Goal: Task Accomplishment & Management: Manage account settings

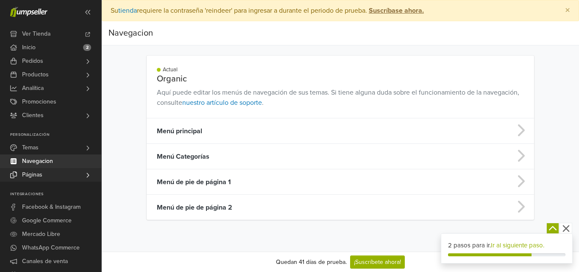
click at [47, 173] on link "Páginas" at bounding box center [50, 175] width 101 height 14
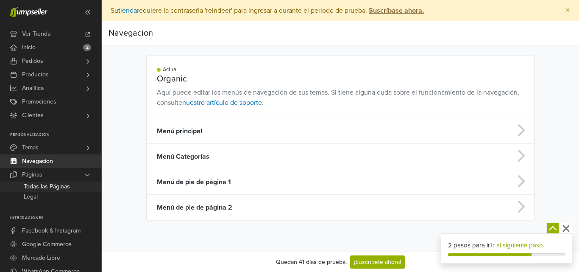
click at [45, 185] on span "Todas las Páginas" at bounding box center [47, 186] width 46 height 10
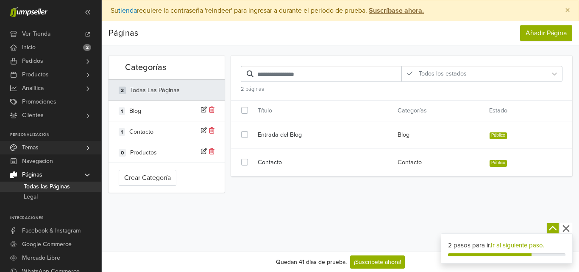
click at [92, 144] on link "Temas" at bounding box center [50, 148] width 101 height 14
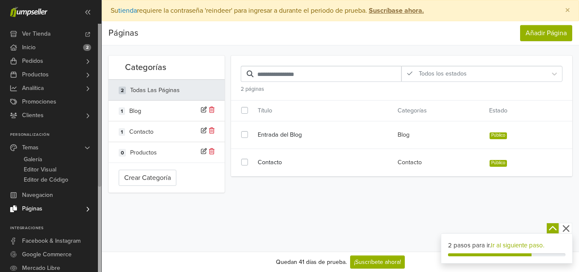
drag, startPoint x: 98, startPoint y: 89, endPoint x: 100, endPoint y: 67, distance: 21.7
click at [100, 67] on div "Ver Tienda Inicio 2 Pedidos Todos los Pedidos [GEOGRAPHIC_DATA] Despachos Citas" at bounding box center [50, 148] width 101 height 248
drag, startPoint x: 97, startPoint y: 114, endPoint x: 104, endPoint y: 148, distance: 34.7
click at [104, 148] on div "Ver Tienda Inicio 2 Pedidos Todos los Pedidos Beta" at bounding box center [289, 136] width 579 height 272
click at [100, 142] on nav "Ver Tienda Inicio 2 Pedidos Todos los Pedidos Abandonada Citas" at bounding box center [51, 136] width 102 height 272
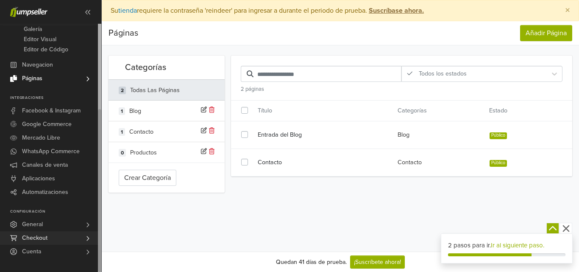
drag, startPoint x: 100, startPoint y: 142, endPoint x: 92, endPoint y: 236, distance: 94.1
click at [92, 236] on div "Ver Tienda Inicio 2 Pedidos Todos los Pedidos [GEOGRAPHIC_DATA] Despachos Citas" at bounding box center [50, 148] width 101 height 248
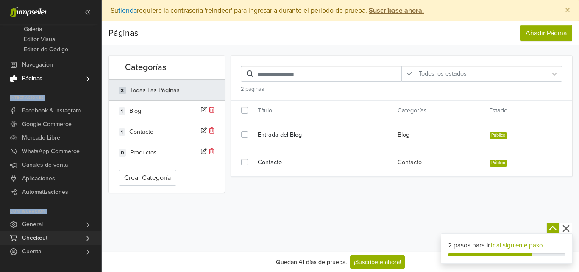
click at [82, 235] on link "Checkout" at bounding box center [50, 238] width 101 height 14
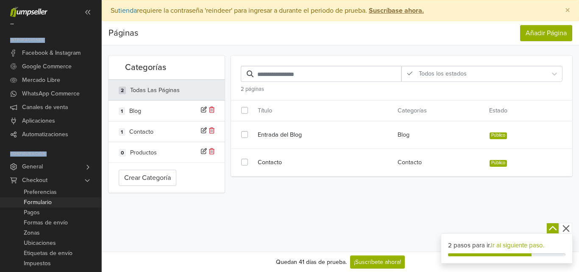
click at [76, 202] on link "Formulario" at bounding box center [50, 202] width 101 height 10
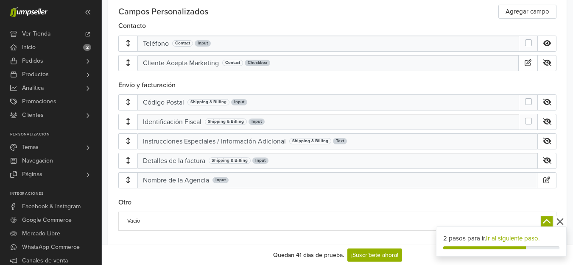
scroll to position [411, 0]
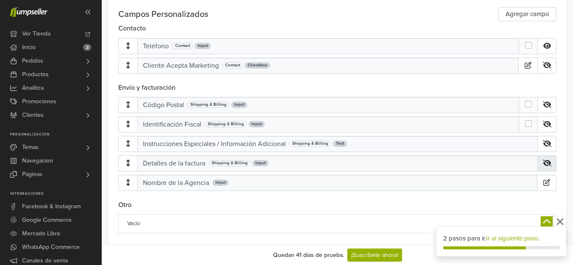
click at [551, 165] on icon at bounding box center [547, 163] width 8 height 7
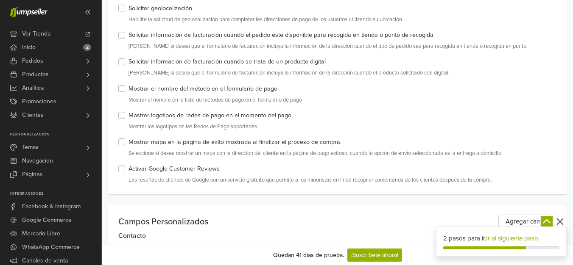
scroll to position [0, 0]
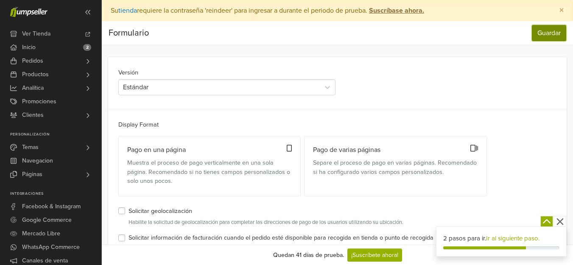
click at [554, 28] on button "Guardar" at bounding box center [549, 33] width 34 height 16
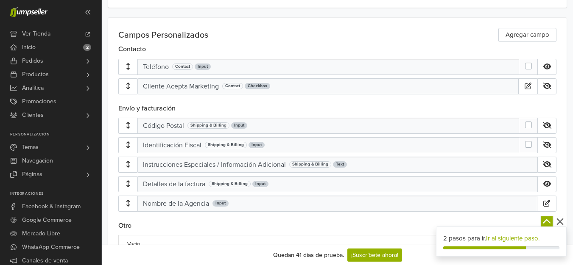
scroll to position [431, 0]
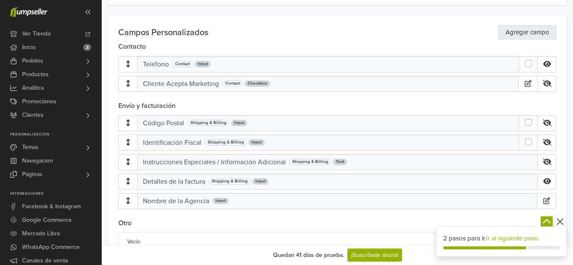
click at [534, 36] on link "Agregar campo" at bounding box center [527, 32] width 58 height 14
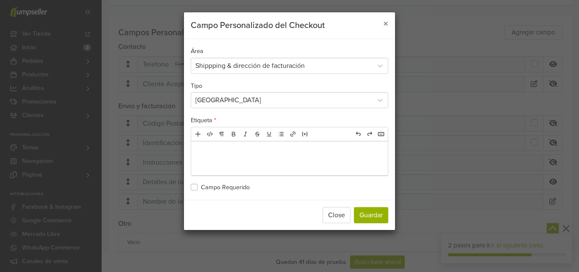
click at [216, 151] on p at bounding box center [289, 148] width 192 height 10
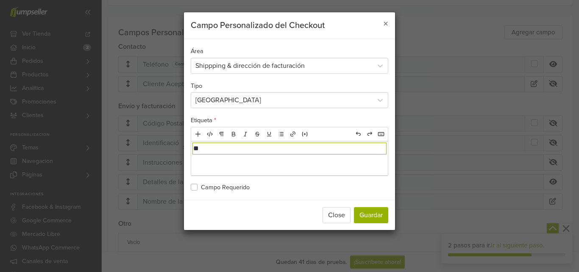
type textarea "*********"
click at [384, 22] on span "×" at bounding box center [385, 24] width 5 height 12
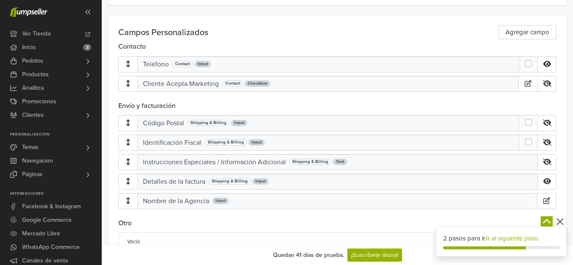
click at [186, 200] on div "Nombre de la Agencia" at bounding box center [176, 201] width 66 height 10
click at [550, 199] on icon "button" at bounding box center [546, 201] width 7 height 7
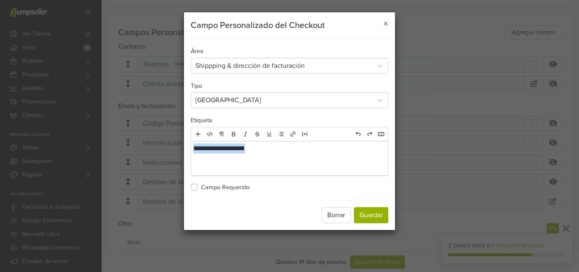
drag, startPoint x: 265, startPoint y: 151, endPoint x: 184, endPoint y: 152, distance: 81.8
click at [184, 152] on div "**********" at bounding box center [290, 121] width 212 height 218
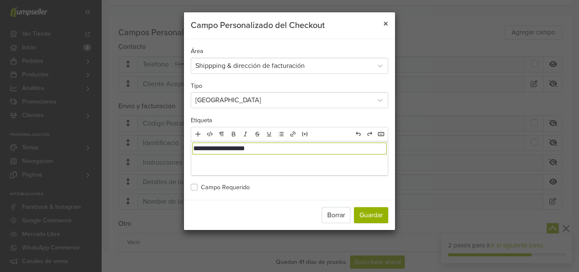
click at [386, 26] on span "×" at bounding box center [385, 24] width 5 height 12
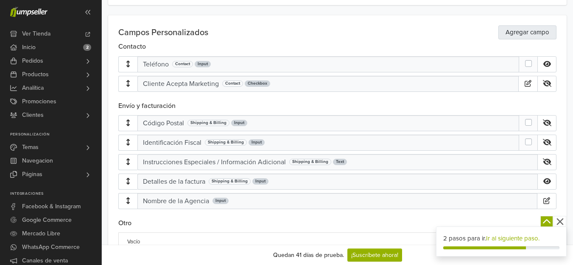
click at [537, 36] on link "Agregar campo" at bounding box center [527, 32] width 58 height 14
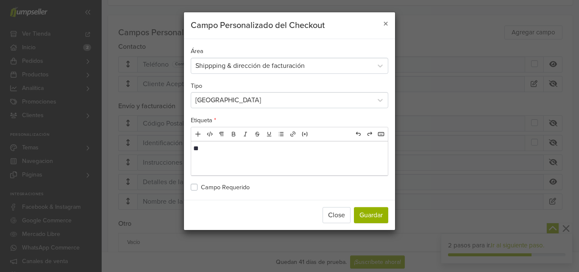
click at [274, 161] on div "**" at bounding box center [289, 158] width 197 height 34
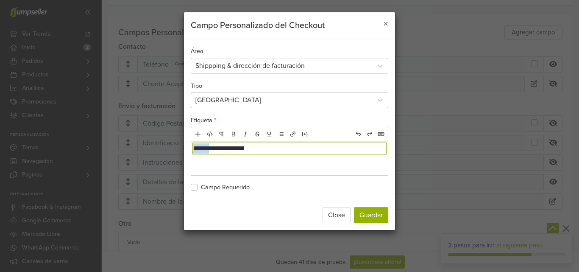
drag, startPoint x: 217, startPoint y: 149, endPoint x: 184, endPoint y: 148, distance: 33.5
click at [184, 148] on div "**********" at bounding box center [290, 121] width 212 height 218
click at [206, 147] on p "**********" at bounding box center [289, 148] width 192 height 10
click at [197, 150] on p "**********" at bounding box center [289, 148] width 192 height 10
type textarea "**********"
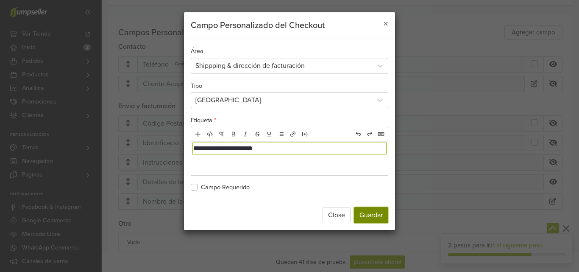
click at [371, 215] on button "Guardar" at bounding box center [371, 215] width 34 height 16
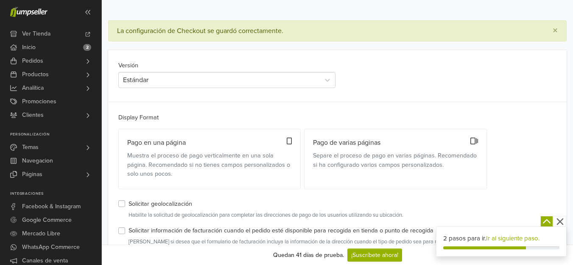
scroll to position [0, 0]
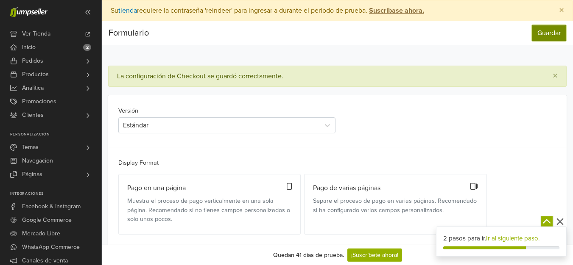
click at [555, 37] on button "Guardar" at bounding box center [549, 33] width 34 height 16
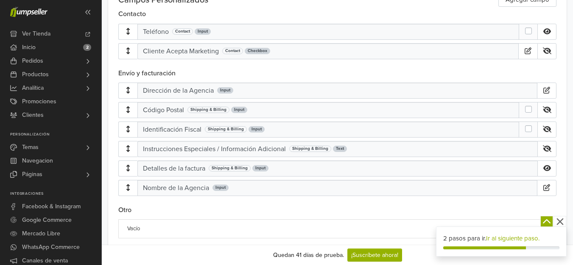
scroll to position [465, 0]
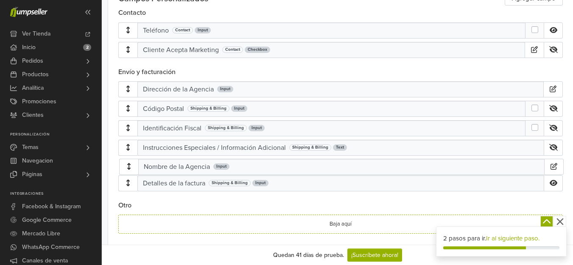
drag, startPoint x: 272, startPoint y: 188, endPoint x: 272, endPoint y: 166, distance: 22.0
click at [272, 166] on div "Dirección de la Agencia Input Código Postal Shipping & Billing Input Identifica…" at bounding box center [340, 128] width 444 height 94
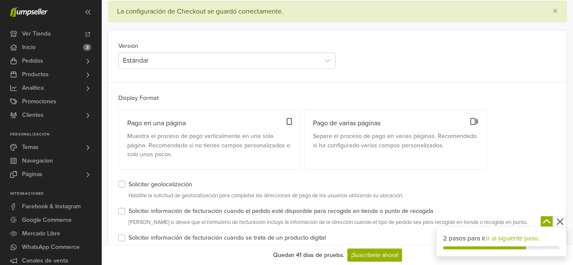
scroll to position [0, 0]
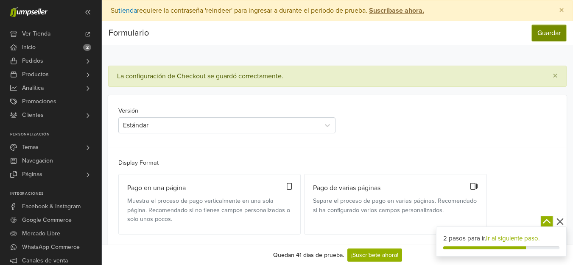
click at [555, 33] on button "Guardar" at bounding box center [549, 33] width 34 height 16
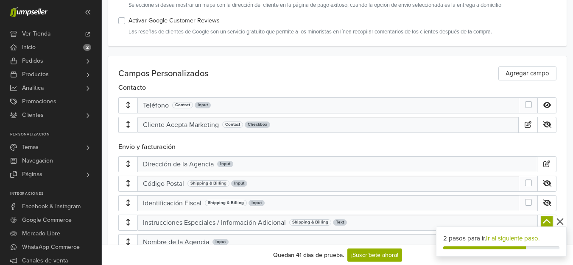
scroll to position [398, 0]
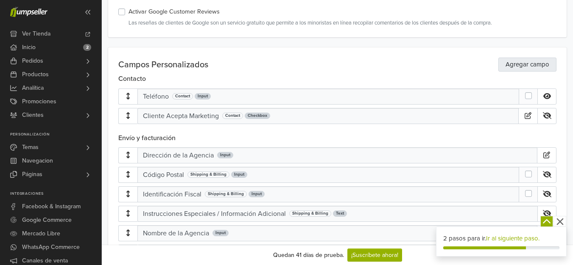
click at [534, 70] on link "Agregar campo" at bounding box center [527, 65] width 58 height 14
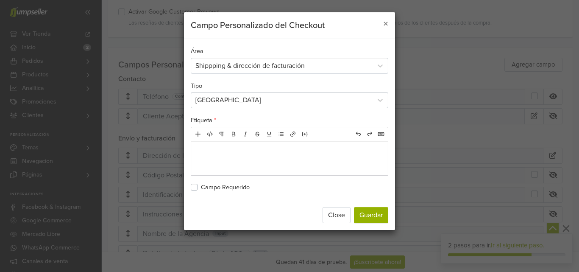
click at [221, 153] on p at bounding box center [289, 148] width 192 height 10
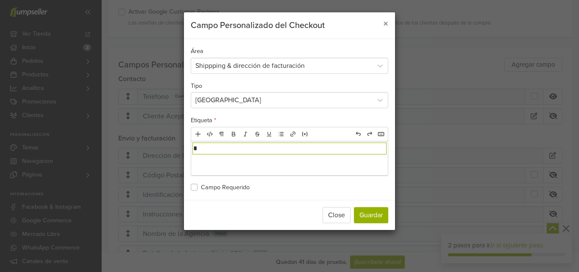
type textarea "********"
type textarea "**********"
click at [374, 221] on button "Guardar" at bounding box center [371, 215] width 34 height 16
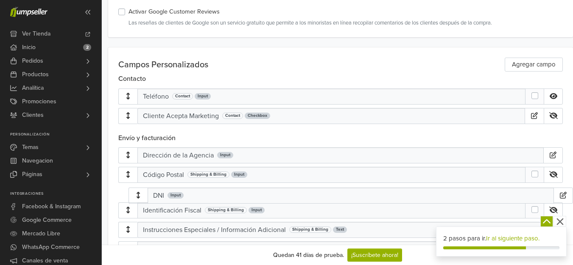
drag, startPoint x: 241, startPoint y: 160, endPoint x: 251, endPoint y: 201, distance: 41.9
click at [251, 201] on div "DNI Input Dirección de la Agencia Input Código Postal Shipping & Billing Input …" at bounding box center [340, 205] width 444 height 114
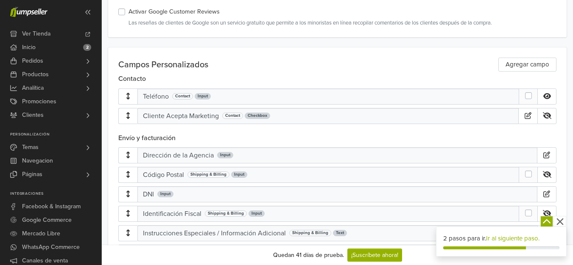
click at [167, 197] on div "Input" at bounding box center [165, 194] width 16 height 6
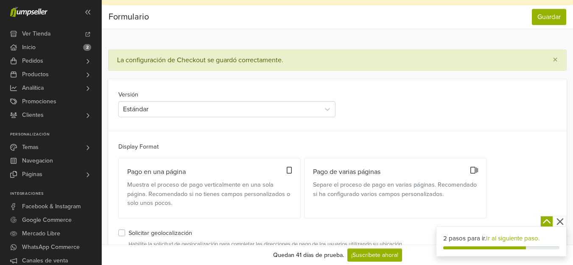
scroll to position [0, 0]
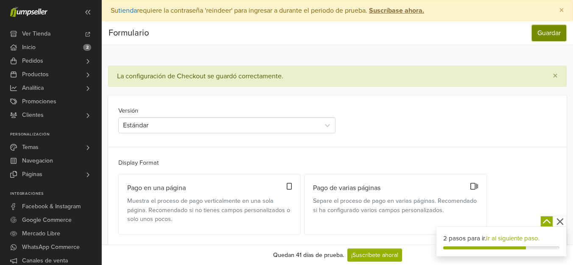
click at [554, 27] on button "Guardar" at bounding box center [549, 33] width 34 height 16
click at [553, 32] on button "Guardar" at bounding box center [549, 33] width 34 height 16
click at [564, 8] on span "×" at bounding box center [561, 10] width 5 height 12
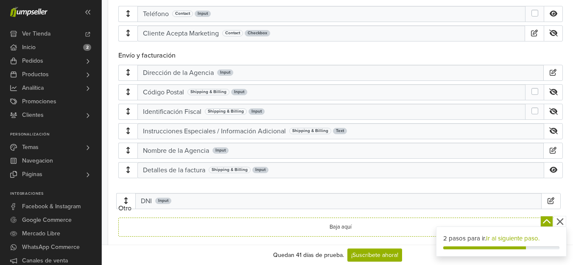
scroll to position [461, 0]
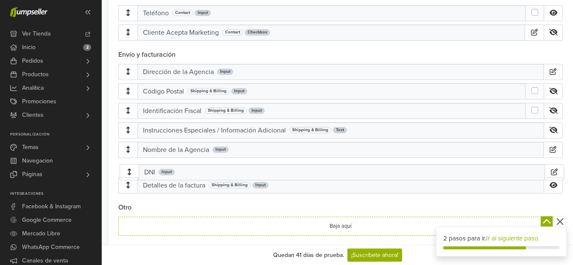
drag, startPoint x: 368, startPoint y: 128, endPoint x: 370, endPoint y: 182, distance: 54.7
click at [370, 182] on div "Dirección de la Agencia Input Código Postal Shipping & Billing Input DNI Input …" at bounding box center [340, 130] width 444 height 133
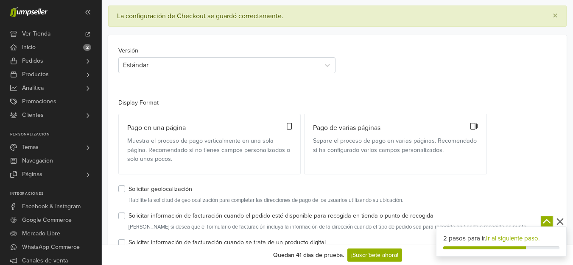
scroll to position [0, 0]
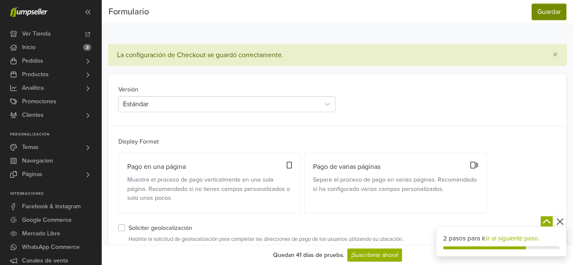
click at [553, 9] on button "Guardar" at bounding box center [549, 12] width 34 height 16
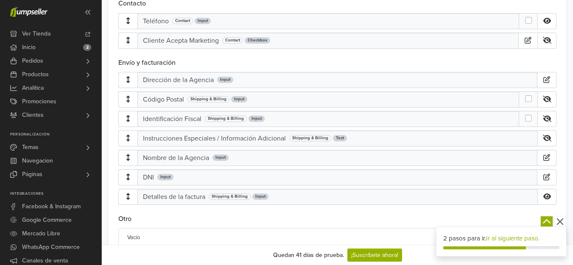
scroll to position [484, 0]
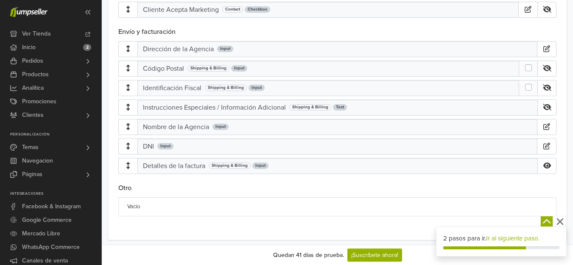
click at [558, 221] on icon "button" at bounding box center [559, 222] width 7 height 7
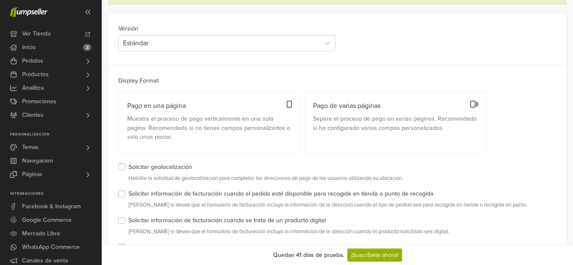
scroll to position [0, 0]
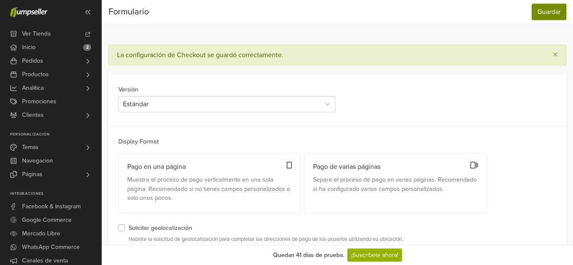
click at [557, 12] on button "Guardar" at bounding box center [549, 12] width 34 height 16
drag, startPoint x: 568, startPoint y: 71, endPoint x: 579, endPoint y: 109, distance: 38.9
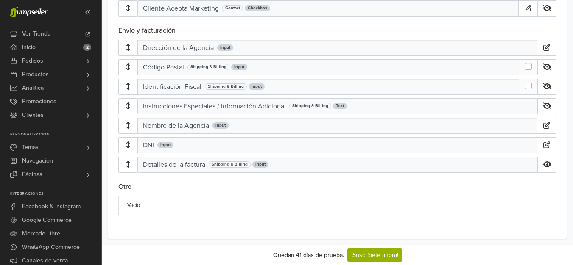
scroll to position [498, 6]
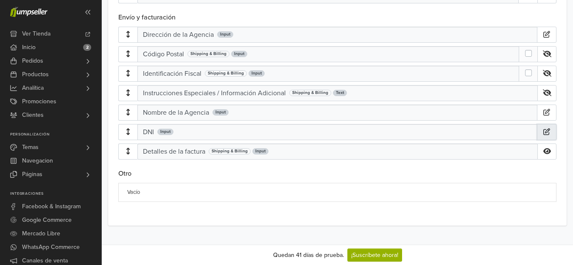
click at [552, 132] on button "button" at bounding box center [546, 132] width 19 height 16
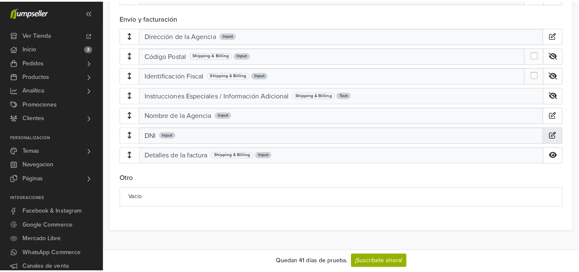
scroll to position [493, 0]
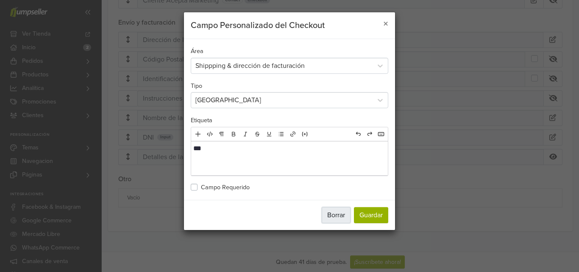
click at [329, 212] on button "Borrar" at bounding box center [336, 215] width 29 height 16
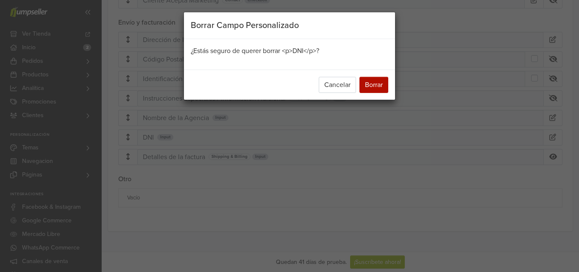
click at [376, 76] on div "Cancelar Borrar" at bounding box center [289, 85] width 211 height 30
click at [374, 84] on button "Borrar" at bounding box center [373, 85] width 29 height 16
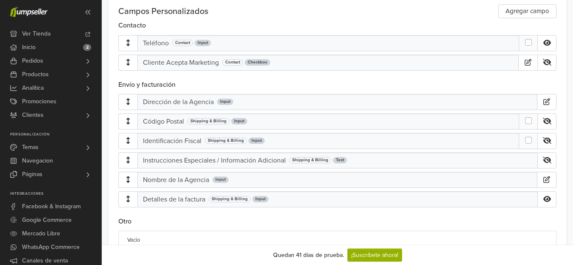
scroll to position [432, 0]
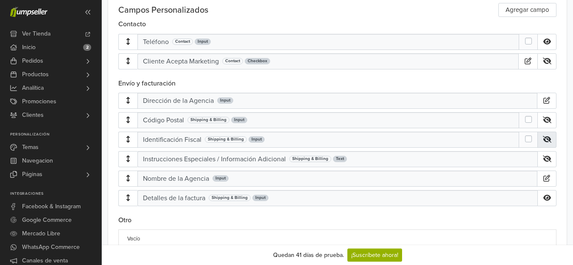
click at [551, 139] on icon at bounding box center [547, 139] width 8 height 7
click at [551, 139] on icon at bounding box center [547, 139] width 8 height 6
click at [550, 100] on icon "button" at bounding box center [546, 100] width 8 height 7
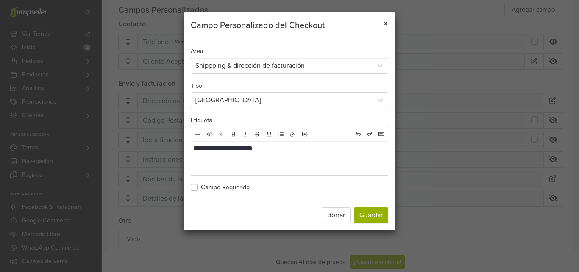
click at [384, 24] on span "×" at bounding box center [385, 24] width 5 height 12
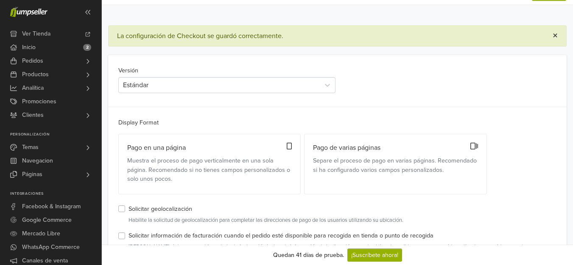
scroll to position [0, 0]
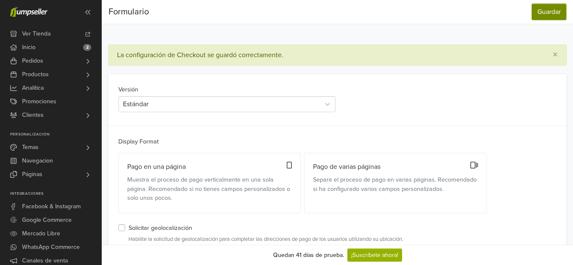
click at [558, 13] on button "Guardar" at bounding box center [549, 12] width 34 height 16
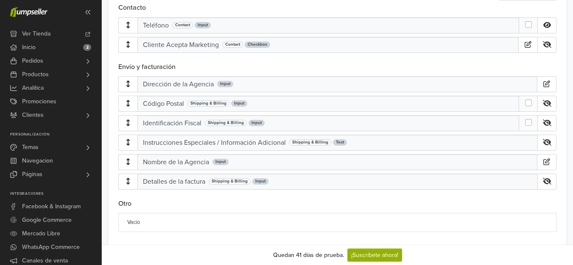
scroll to position [450, 0]
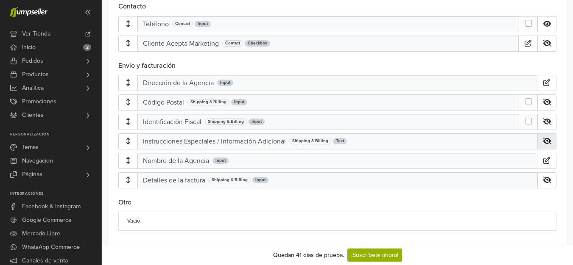
click at [551, 139] on icon at bounding box center [547, 141] width 8 height 7
click at [551, 124] on icon at bounding box center [547, 121] width 8 height 7
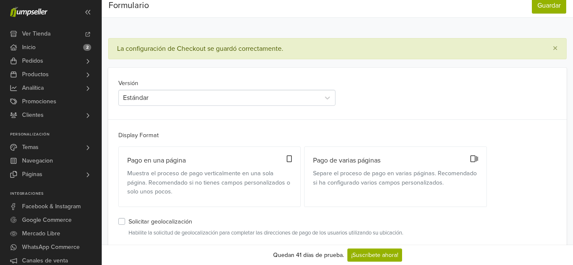
scroll to position [0, 0]
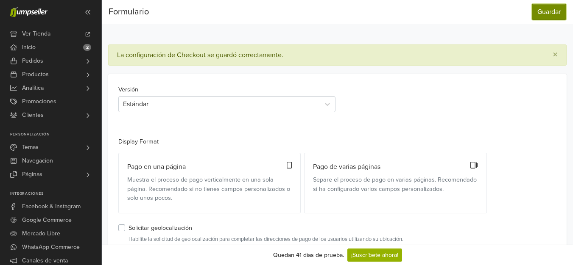
click at [557, 13] on button "Guardar" at bounding box center [549, 12] width 34 height 16
click at [78, 142] on link "Temas" at bounding box center [50, 148] width 101 height 14
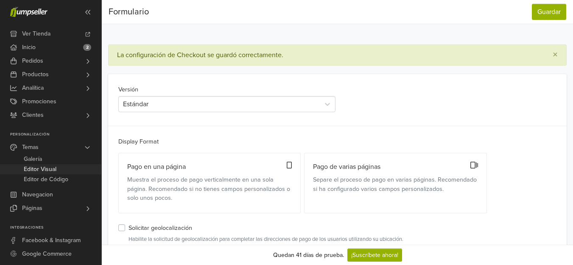
click at [53, 169] on span "Editor Visual" at bounding box center [40, 169] width 33 height 10
